Goal: Information Seeking & Learning: Learn about a topic

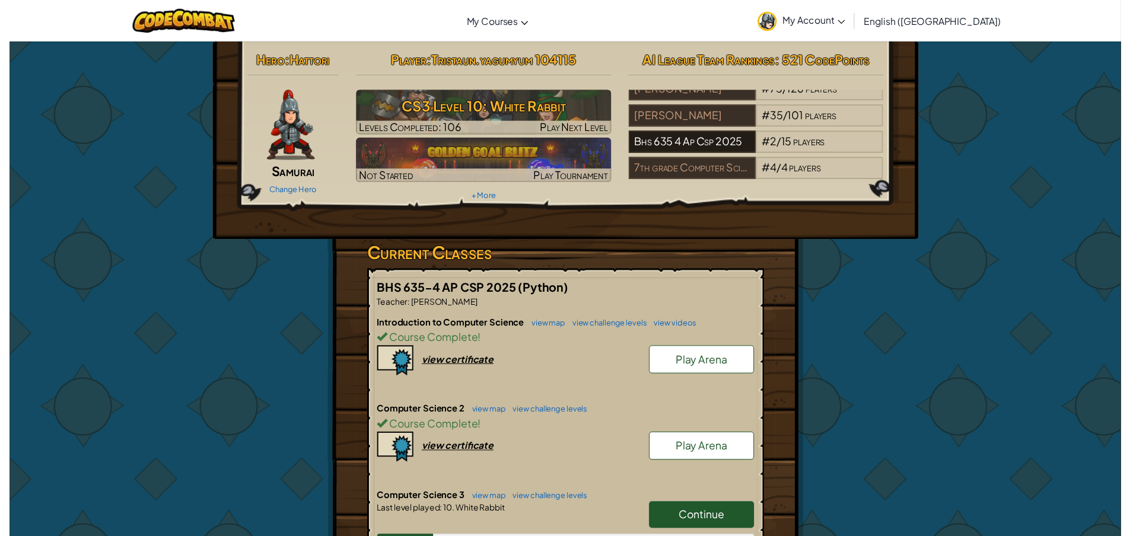
scroll to position [128, 0]
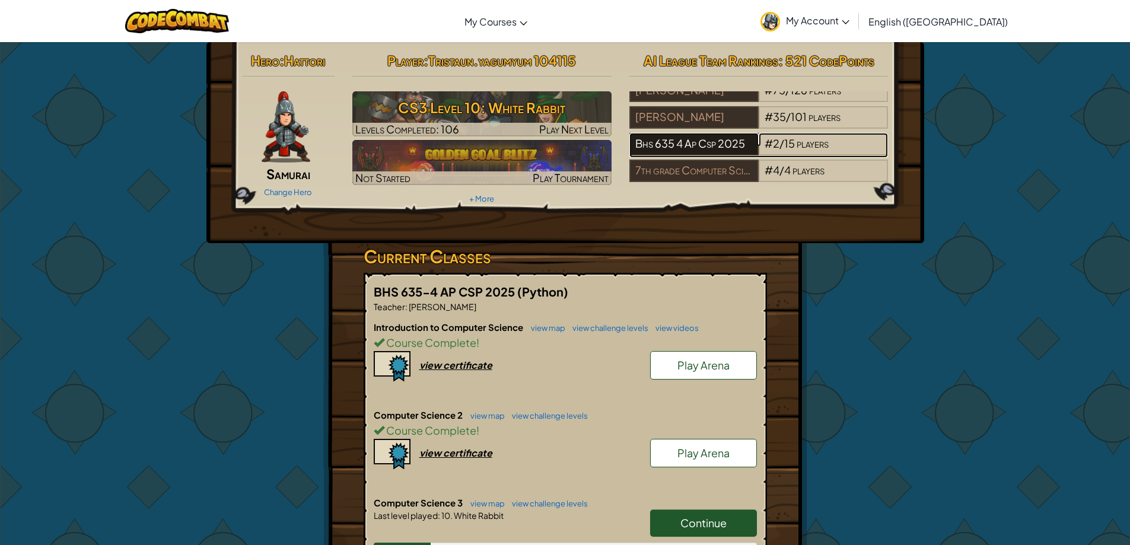
click at [748, 138] on div "Bhs 635 4 Ap Csp 2025" at bounding box center [693, 144] width 129 height 23
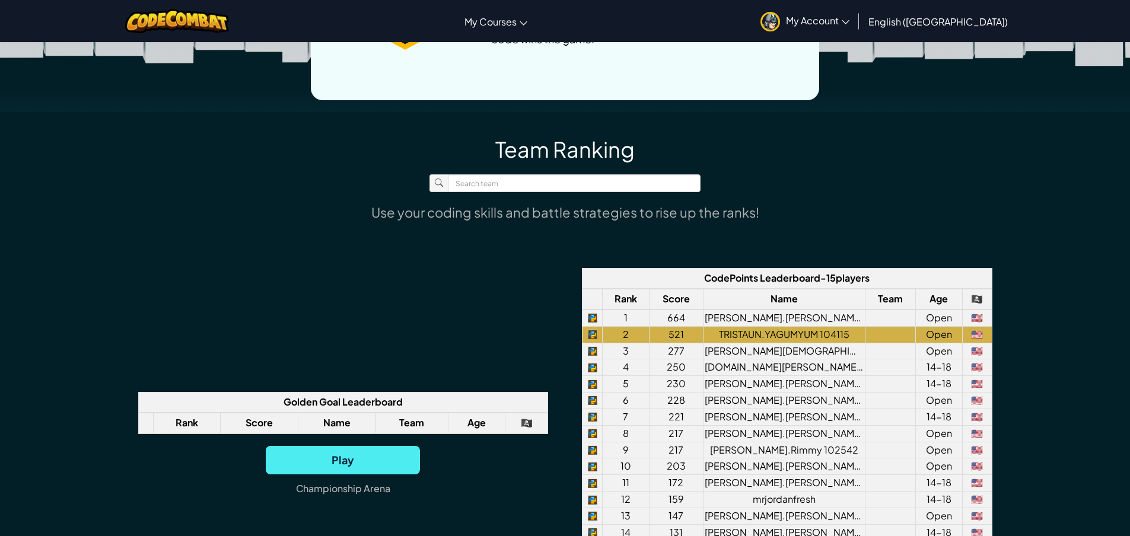
scroll to position [831, 0]
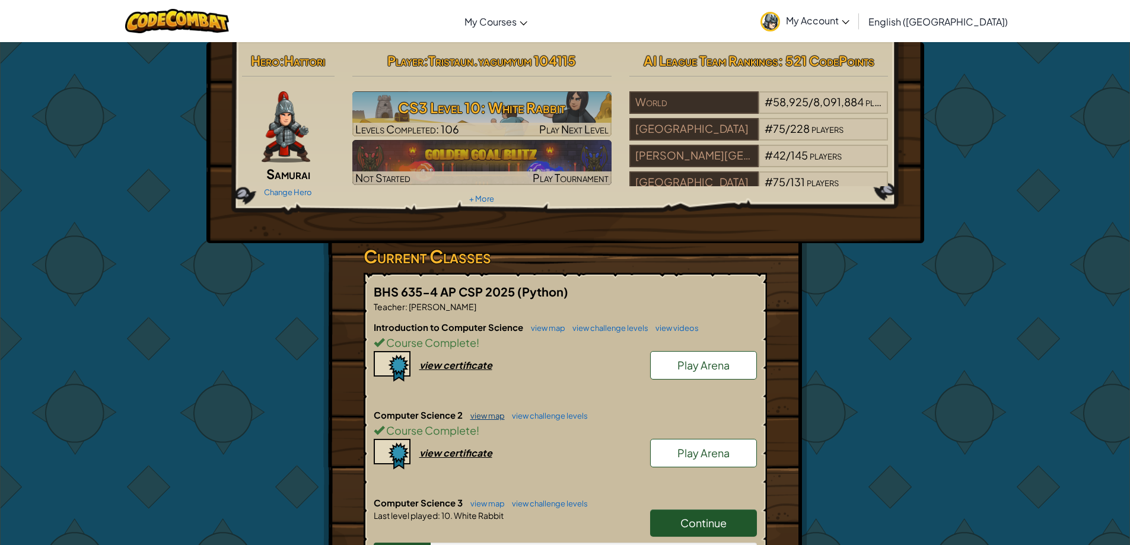
click at [472, 416] on link "view map" at bounding box center [485, 415] width 40 height 9
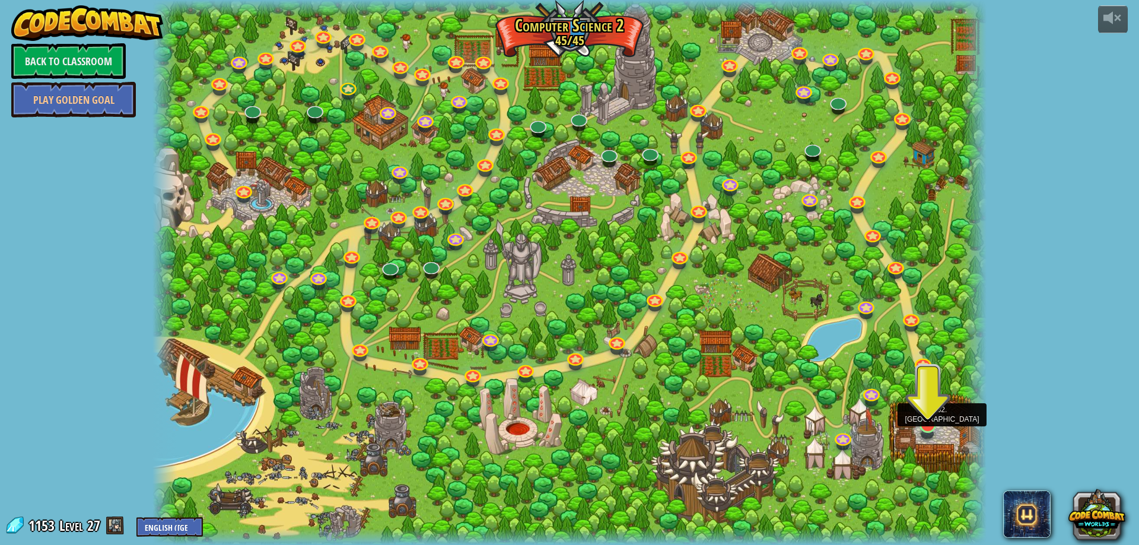
click at [934, 416] on img at bounding box center [928, 396] width 23 height 59
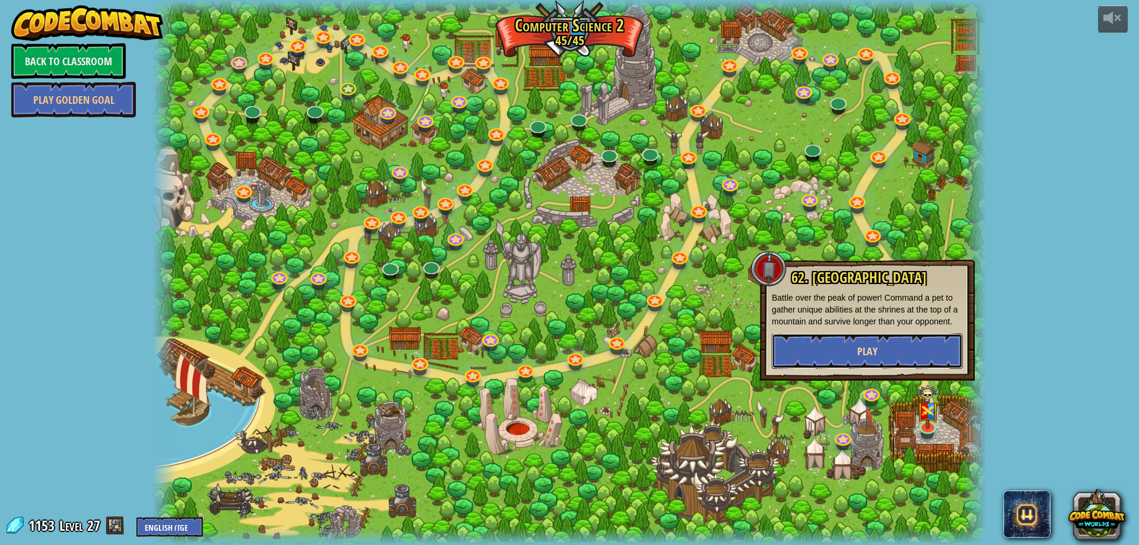
drag, startPoint x: 923, startPoint y: 439, endPoint x: 818, endPoint y: 360, distance: 131.8
click at [818, 360] on button "Play" at bounding box center [867, 351] width 191 height 36
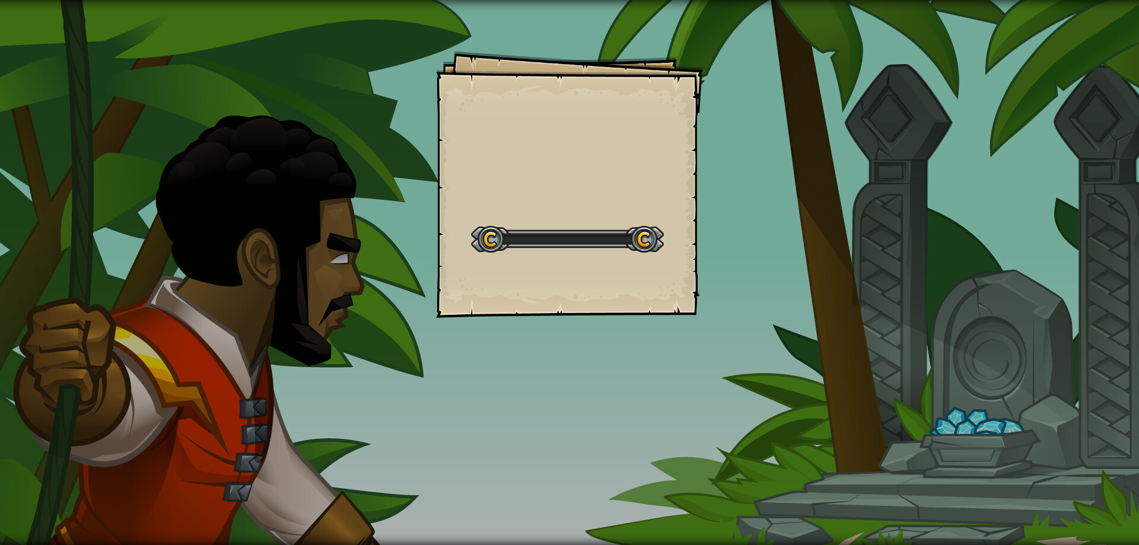
click at [818, 360] on div "Goals Start Level Error loading from server. Try refreshing the page. You'll ne…" at bounding box center [569, 272] width 1139 height 545
click at [815, 362] on div "Goals Start Level Error loading from server. Try refreshing the page. You'll ne…" at bounding box center [569, 272] width 1139 height 545
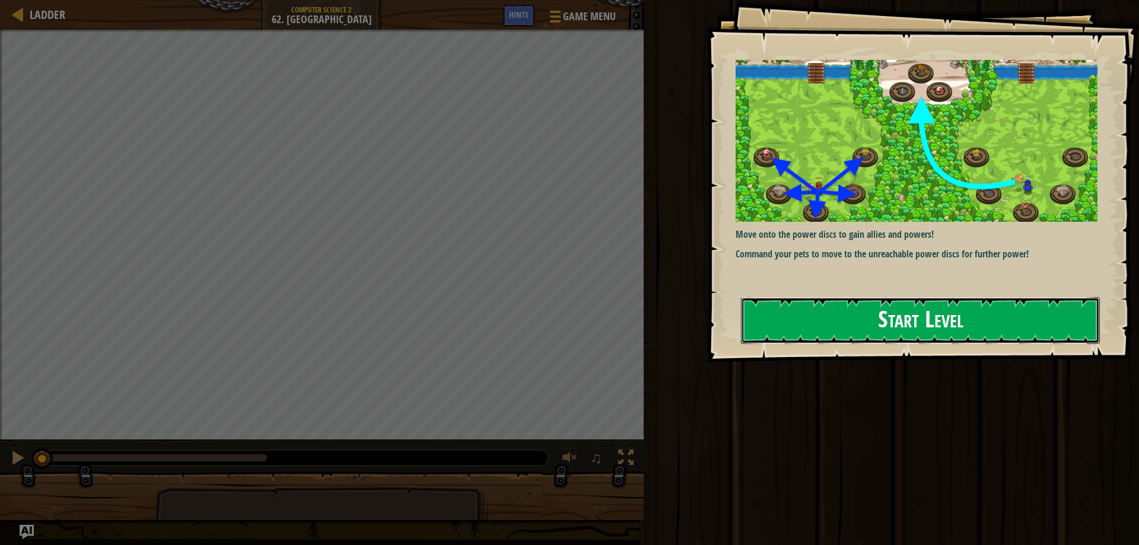
click at [908, 309] on button "Start Level" at bounding box center [920, 320] width 359 height 47
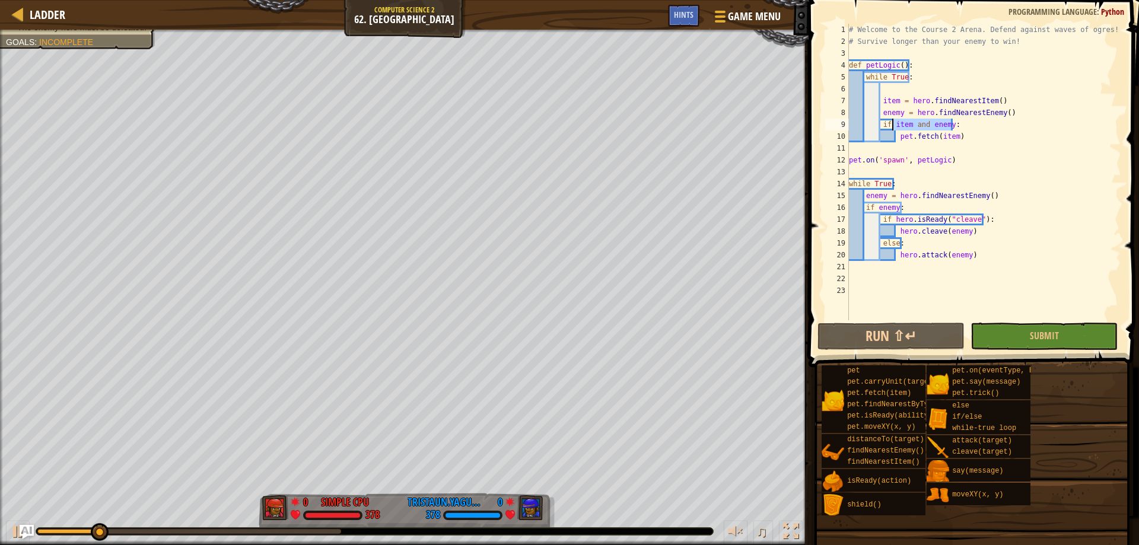
drag, startPoint x: 958, startPoint y: 130, endPoint x: 892, endPoint y: 122, distance: 65.8
click at [892, 122] on div "# Welcome to the Course 2 Arena. Defend against waves of ogres! # Survive longe…" at bounding box center [984, 184] width 275 height 320
click at [933, 137] on div "# Welcome to the Course 2 Arena. Defend against waves of ogres! # Survive longe…" at bounding box center [984, 184] width 275 height 320
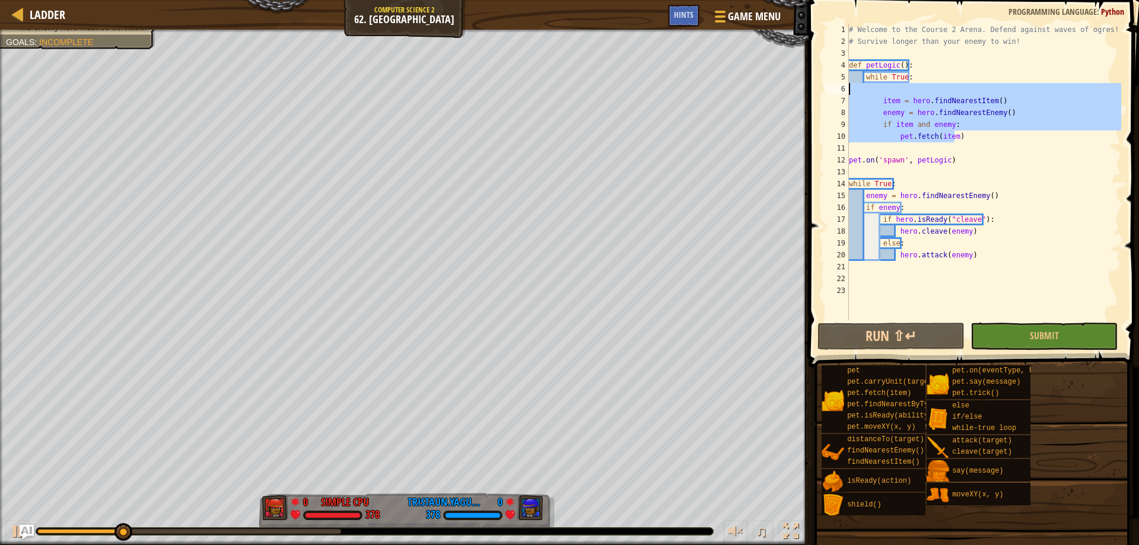
drag, startPoint x: 973, startPoint y: 141, endPoint x: 812, endPoint y: 91, distance: 169.1
click at [812, 91] on div "pet.fetch(item) 1 2 3 4 5 6 7 8 9 10 11 12 13 14 15 16 17 18 19 20 21 22 23 # W…" at bounding box center [972, 207] width 334 height 402
click at [978, 139] on div "# Welcome to the Course 2 Arena. Defend against waves of ogres! # Survive longe…" at bounding box center [984, 172] width 275 height 297
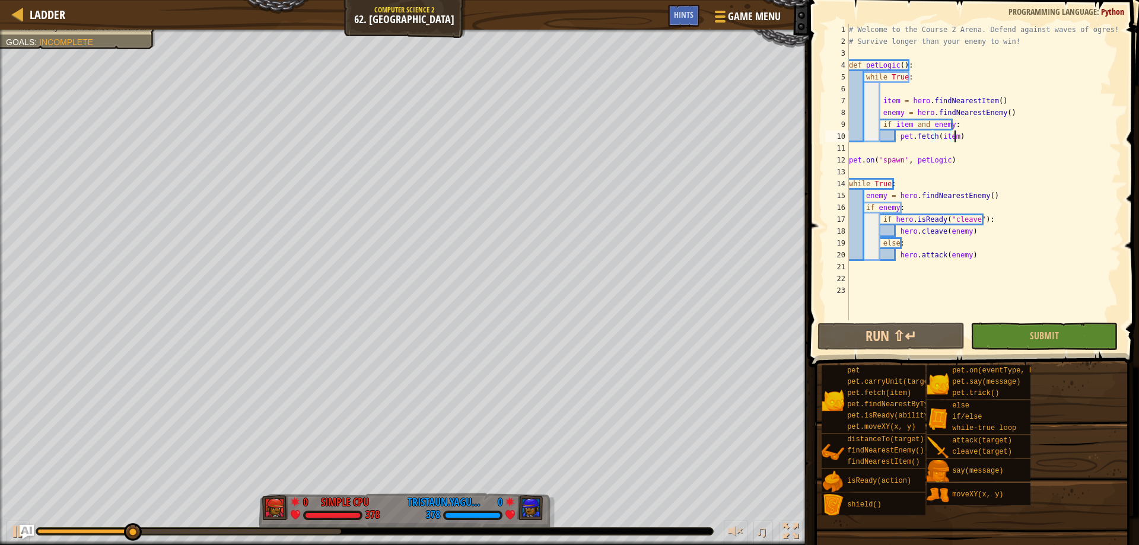
click at [968, 125] on div "# Welcome to the Course 2 Arena. Defend against waves of ogres! # Survive longe…" at bounding box center [984, 184] width 275 height 320
click at [961, 138] on div "# Welcome to the Course 2 Arena. Defend against waves of ogres! # Survive longe…" at bounding box center [984, 184] width 275 height 320
click at [981, 234] on div "# Welcome to the Course 2 Arena. Defend against waves of ogres! # Survive longe…" at bounding box center [984, 184] width 275 height 320
click at [955, 247] on div "# Welcome to the Course 2 Arena. Defend against waves of ogres! # Survive longe…" at bounding box center [984, 184] width 275 height 320
click at [718, 107] on div "Ladder Computer Science 2 62. Power Peak Game Menu Done Hints 1 ההההההההההההההה…" at bounding box center [569, 272] width 1139 height 545
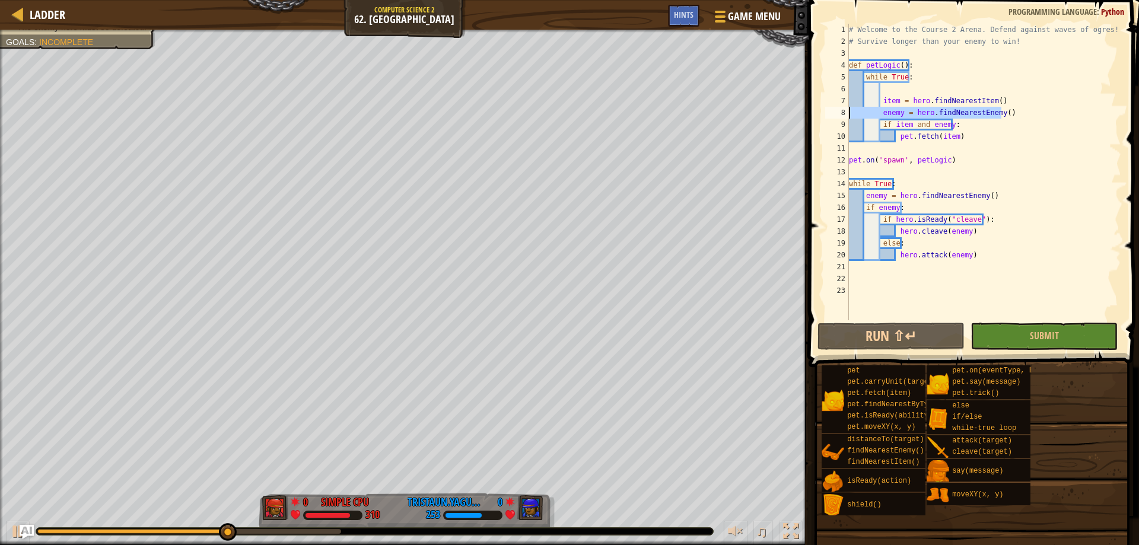
type textarea "enemy = hero.findNearestEnemy()"
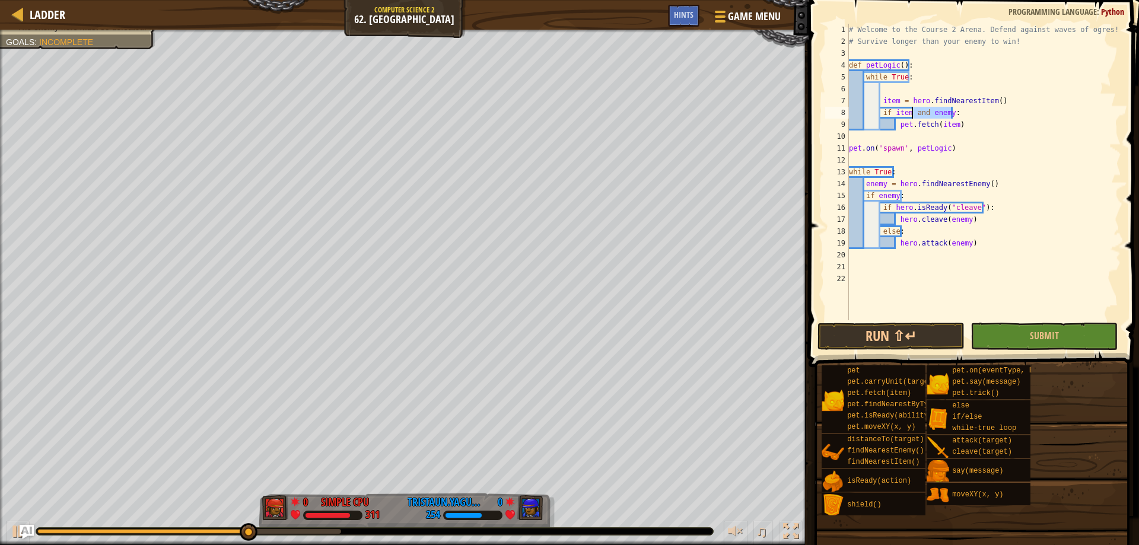
drag, startPoint x: 956, startPoint y: 114, endPoint x: 911, endPoint y: 112, distance: 45.7
click at [911, 112] on div "# Welcome to the Course 2 Arena. Defend against waves of ogres! # Survive longe…" at bounding box center [984, 184] width 275 height 320
click at [1000, 101] on div "# Welcome to the Course 2 Arena. Defend against waves of ogres! # Survive longe…" at bounding box center [984, 184] width 275 height 320
type textarea "item = hero.findNearestItem()"
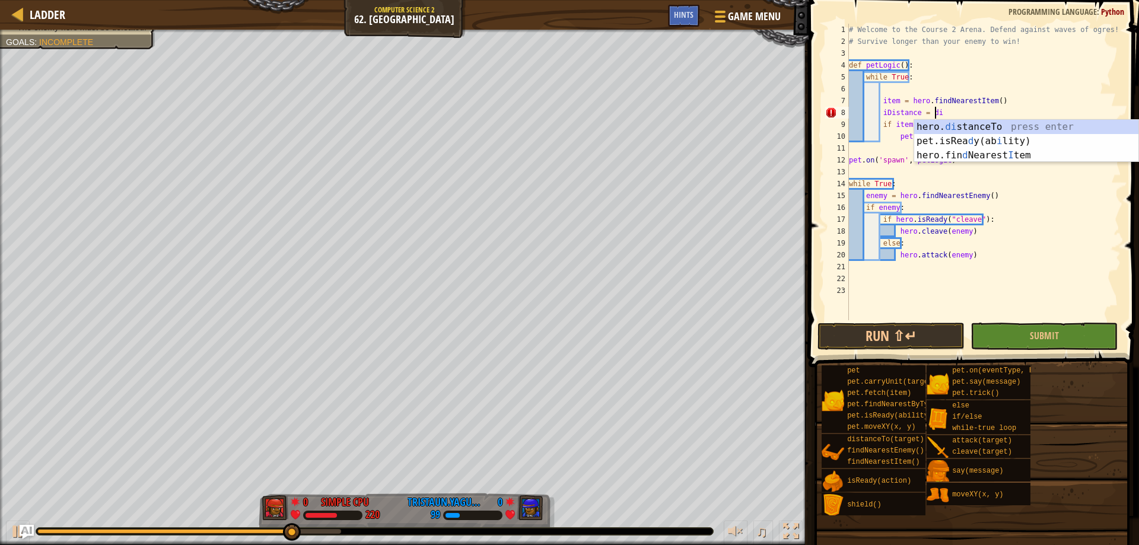
scroll to position [5, 7]
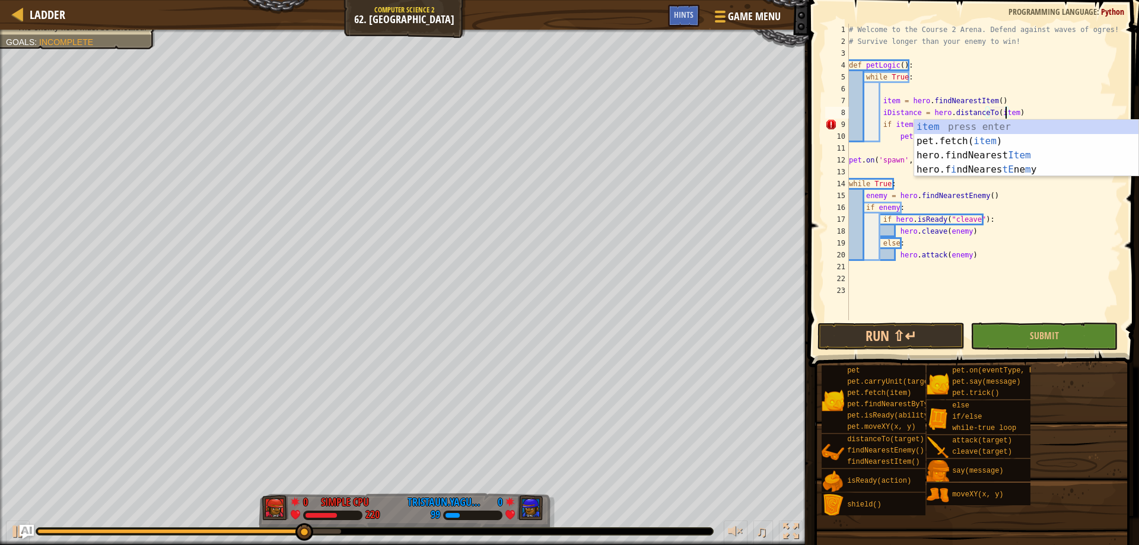
click at [1000, 101] on div "# Welcome to the Course 2 Arena. Defend against waves of ogres! # Survive longe…" at bounding box center [984, 184] width 275 height 320
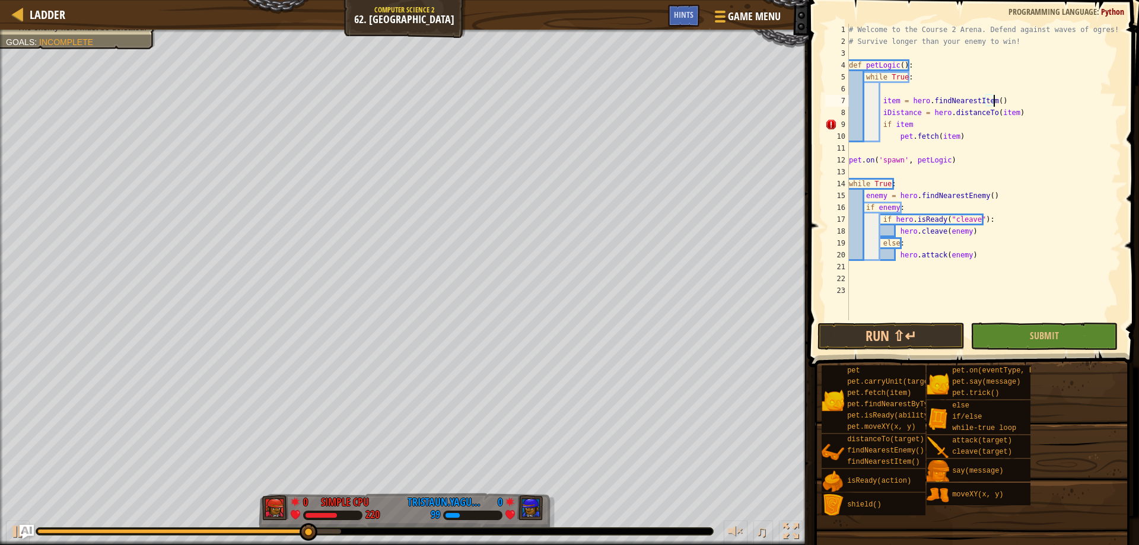
click at [944, 126] on div "# Welcome to the Course 2 Arena. Defend against waves of ogres! # Survive longe…" at bounding box center [984, 184] width 275 height 320
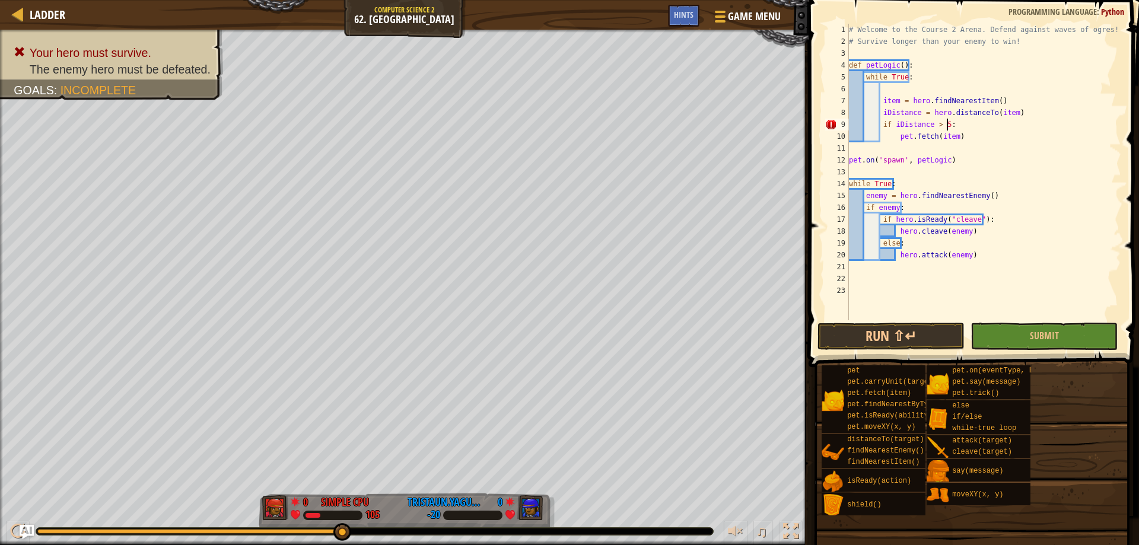
scroll to position [5, 8]
click at [917, 335] on button "Run ⇧↵" at bounding box center [891, 336] width 147 height 27
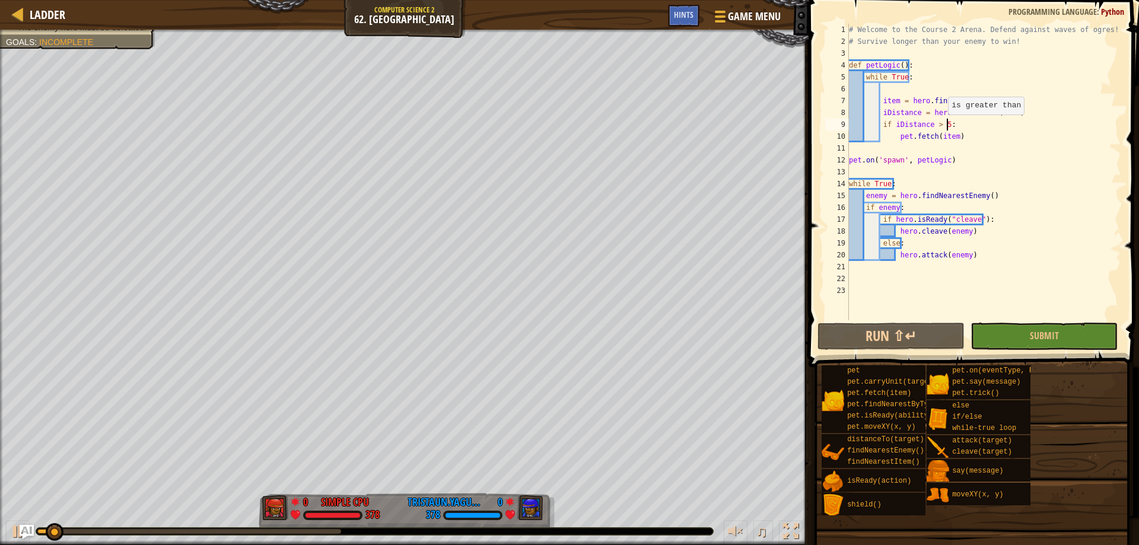
click at [942, 126] on div "# Welcome to the Course 2 Arena. Defend against waves of ogres! # Survive longe…" at bounding box center [984, 184] width 275 height 320
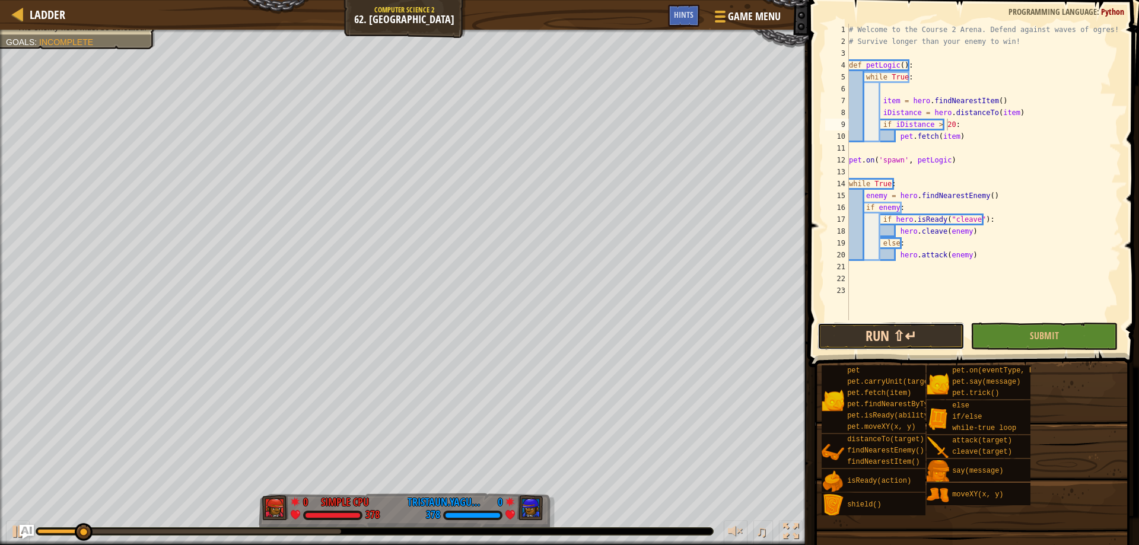
click at [867, 339] on button "Run ⇧↵" at bounding box center [891, 336] width 147 height 27
click at [863, 337] on button "Run ⇧↵" at bounding box center [891, 336] width 147 height 27
click at [853, 341] on button "Run ⇧↵" at bounding box center [891, 336] width 147 height 27
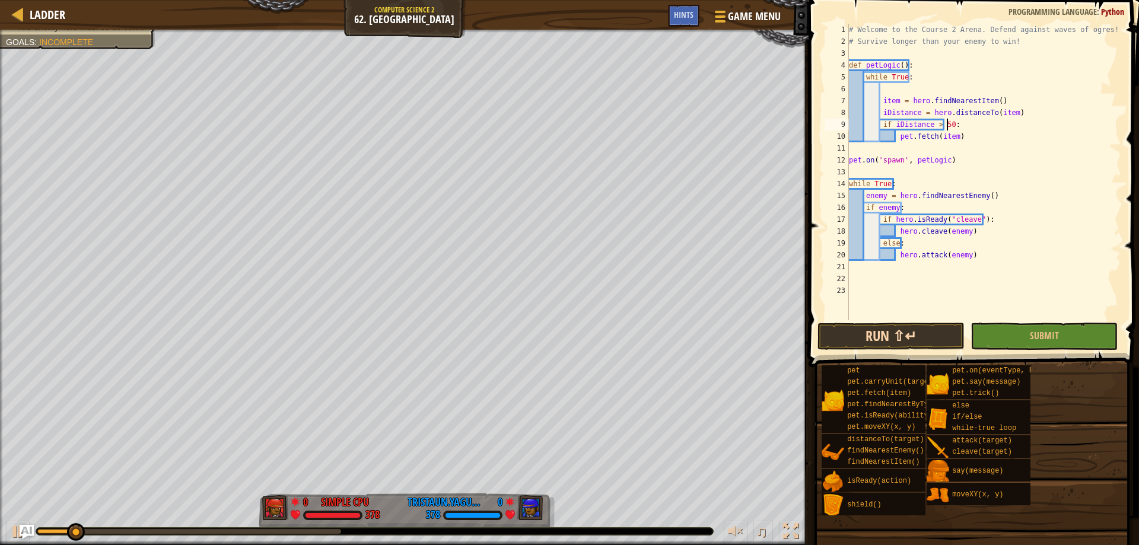
type textarea "if iDistance > 50:"
click at [907, 335] on button "Run ⇧↵" at bounding box center [891, 336] width 147 height 27
click at [956, 128] on div "# Welcome to the Course 2 Arena. Defend against waves of ogres! # Survive longe…" at bounding box center [984, 184] width 275 height 320
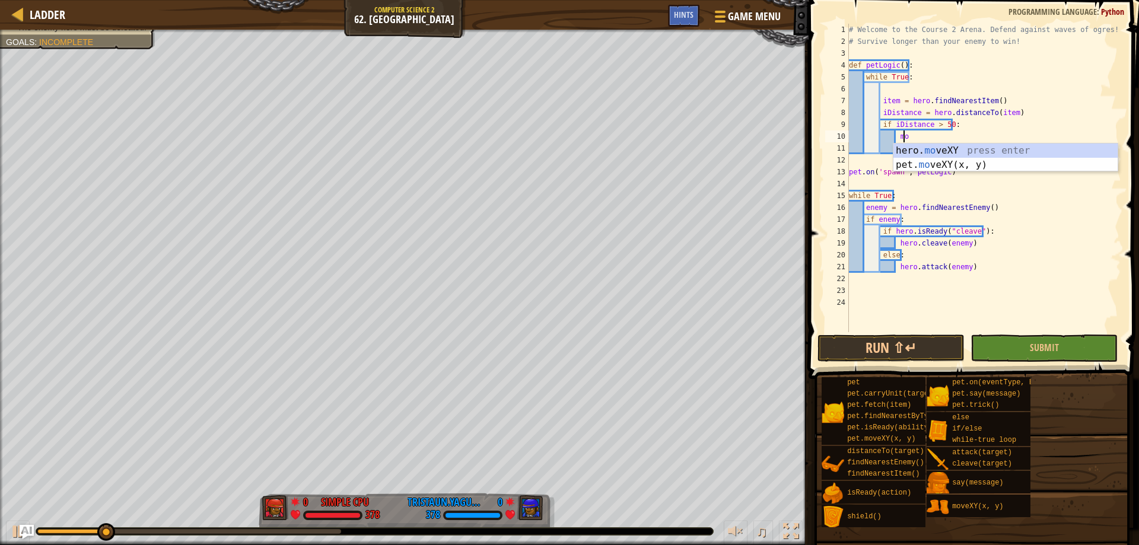
type textarea "m"
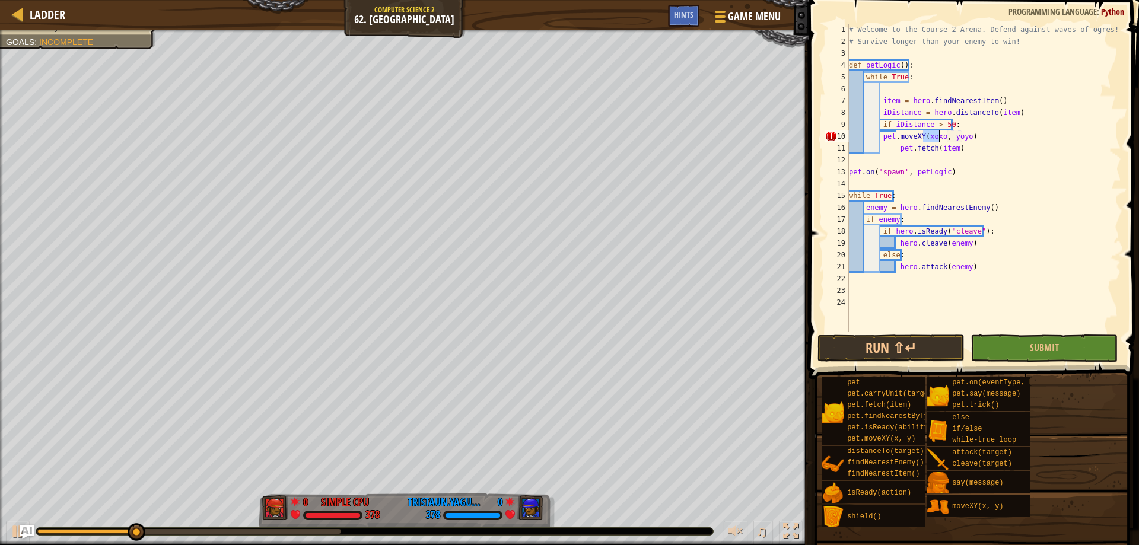
click at [947, 135] on div "# Welcome to the Course 2 Arena. Defend against waves of ogres! # Survive longe…" at bounding box center [984, 190] width 275 height 332
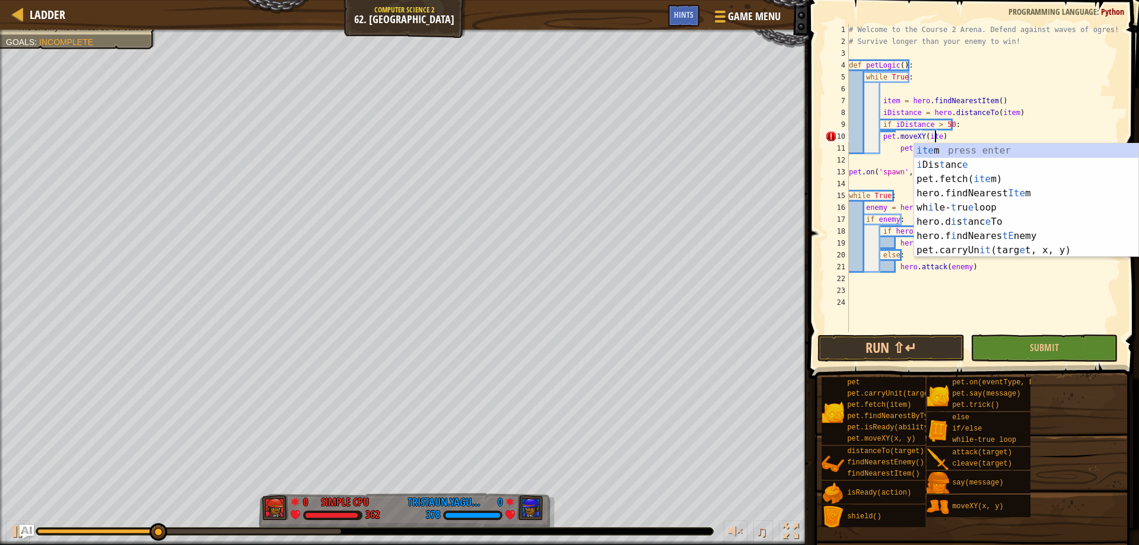
scroll to position [5, 7]
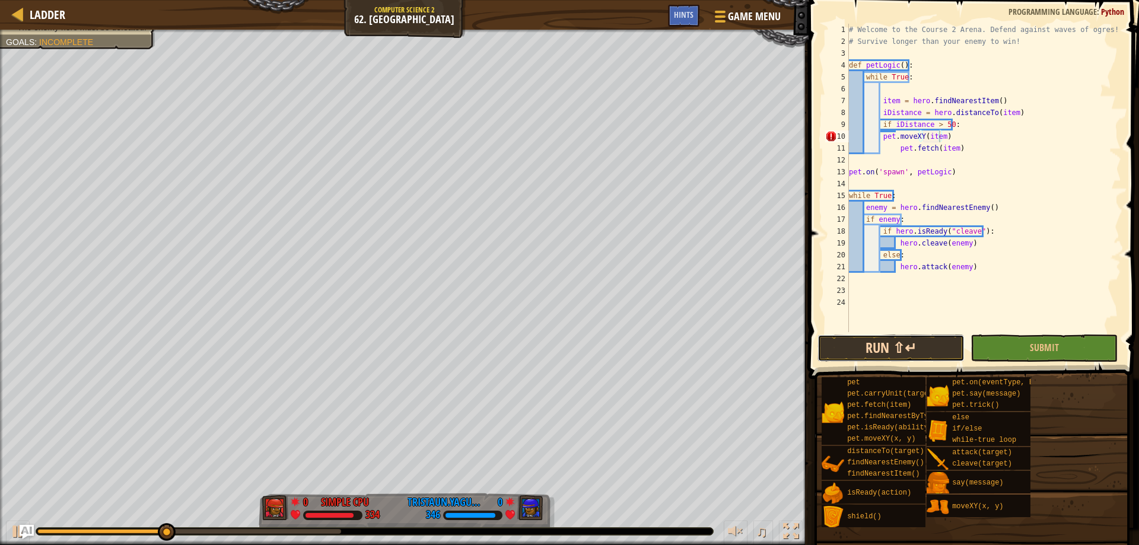
click at [908, 353] on button "Run ⇧↵" at bounding box center [891, 348] width 147 height 27
type textarea "[DOMAIN_NAME]"
type textarea "mo"
